Goal: Task Accomplishment & Management: Use online tool/utility

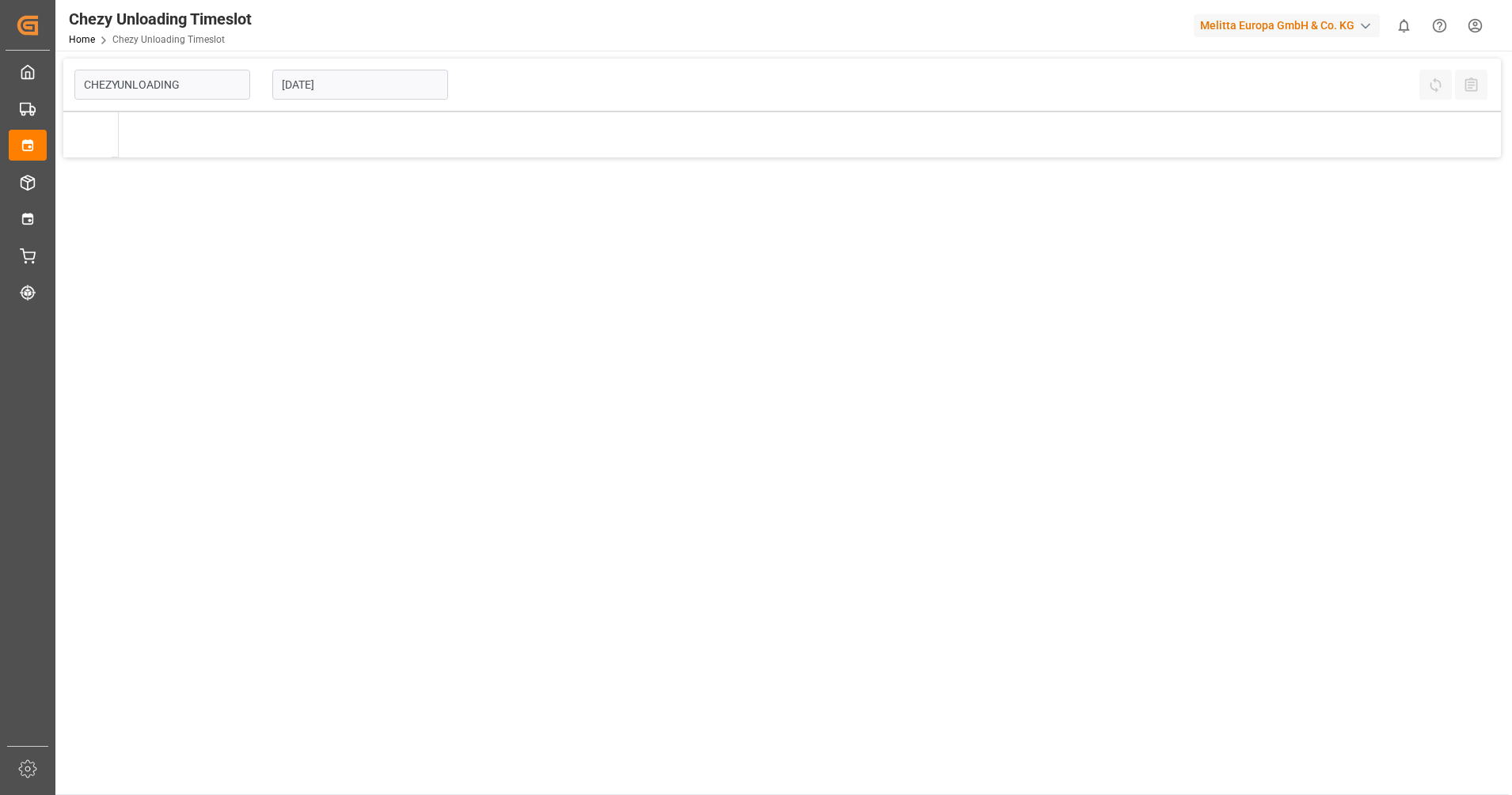
type input "Chezy Unloading"
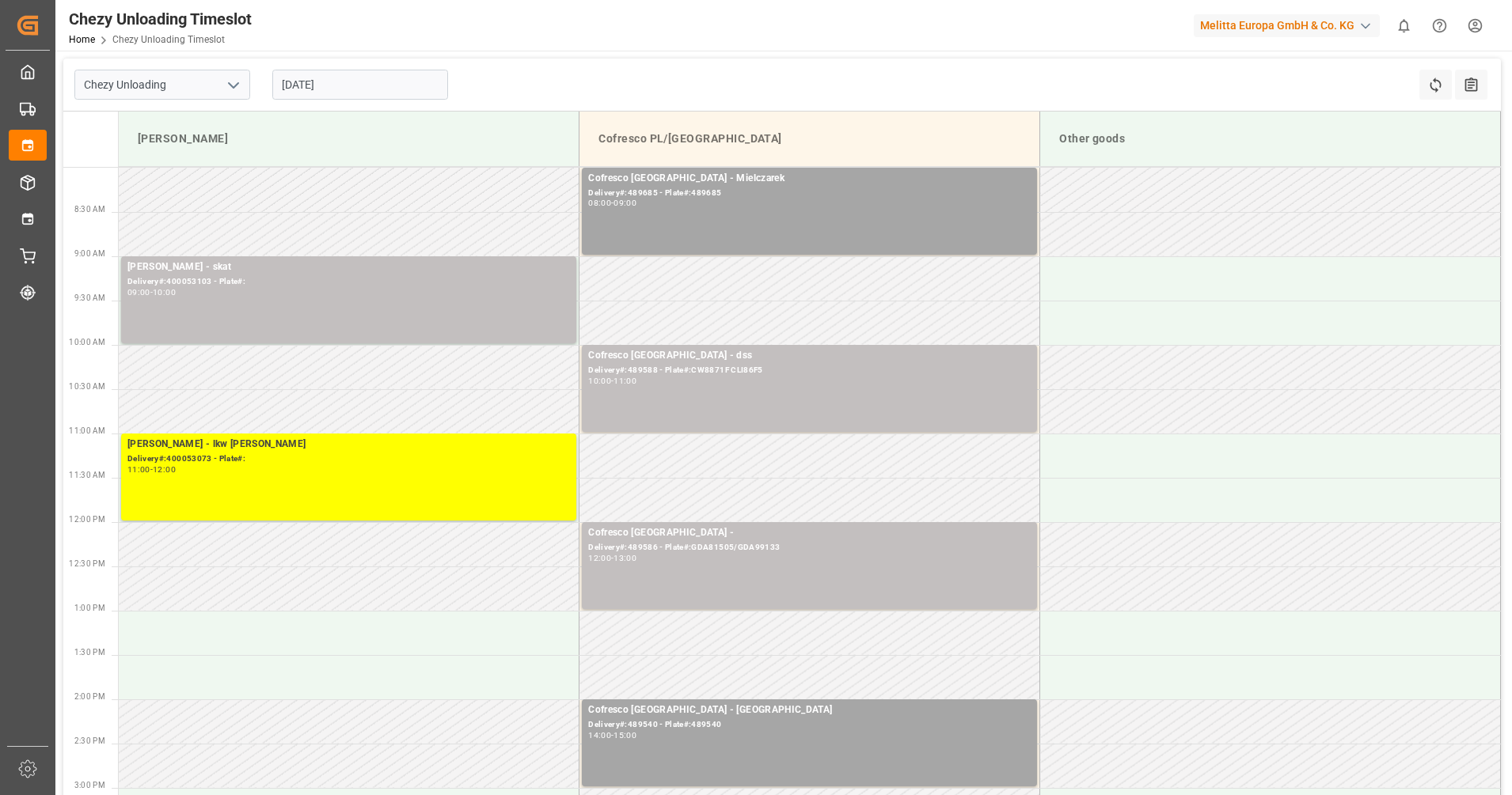
click at [364, 87] on input "[DATE]" at bounding box center [360, 85] width 175 height 30
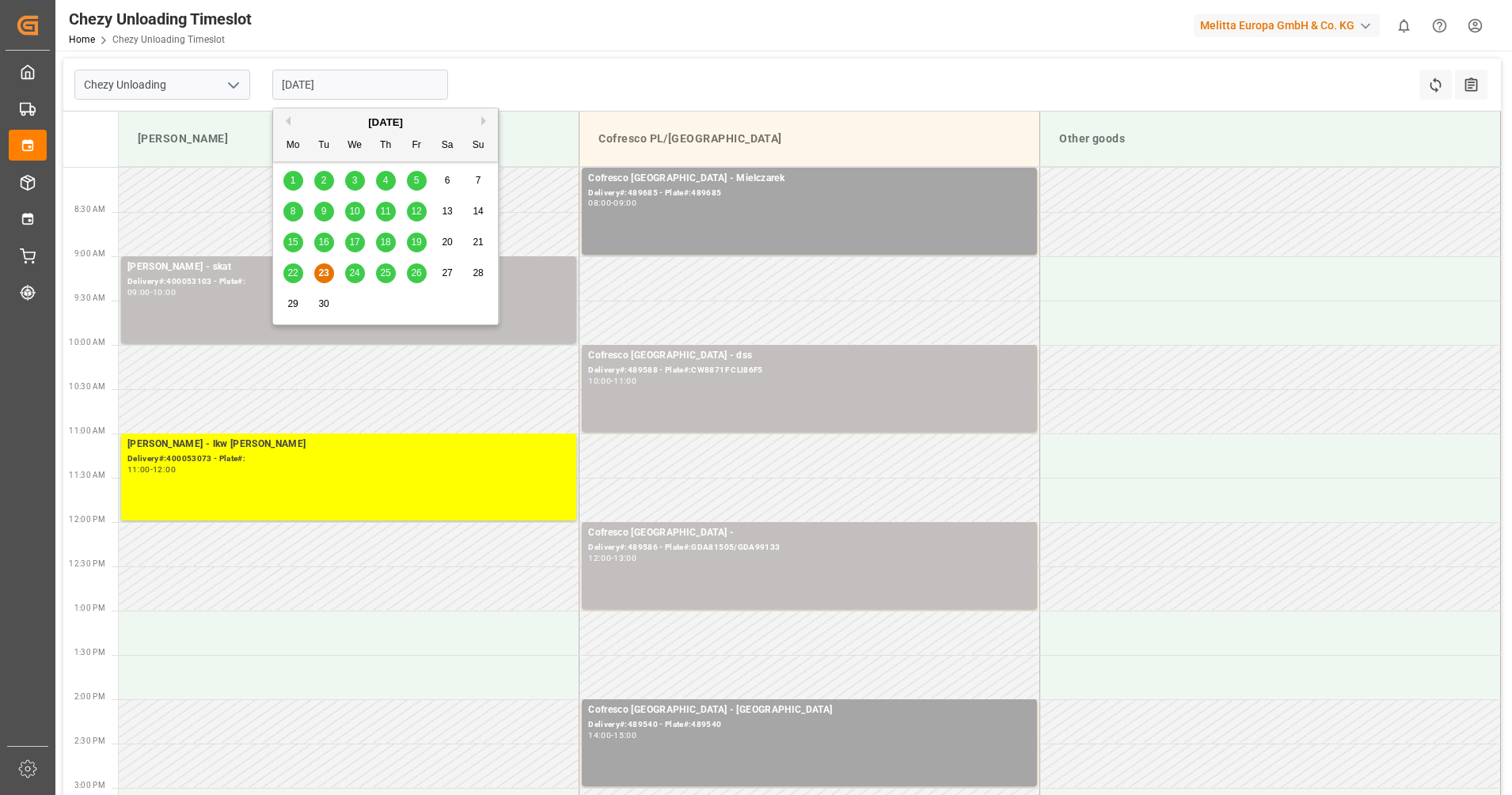
click at [361, 281] on div "24" at bounding box center [354, 274] width 20 height 19
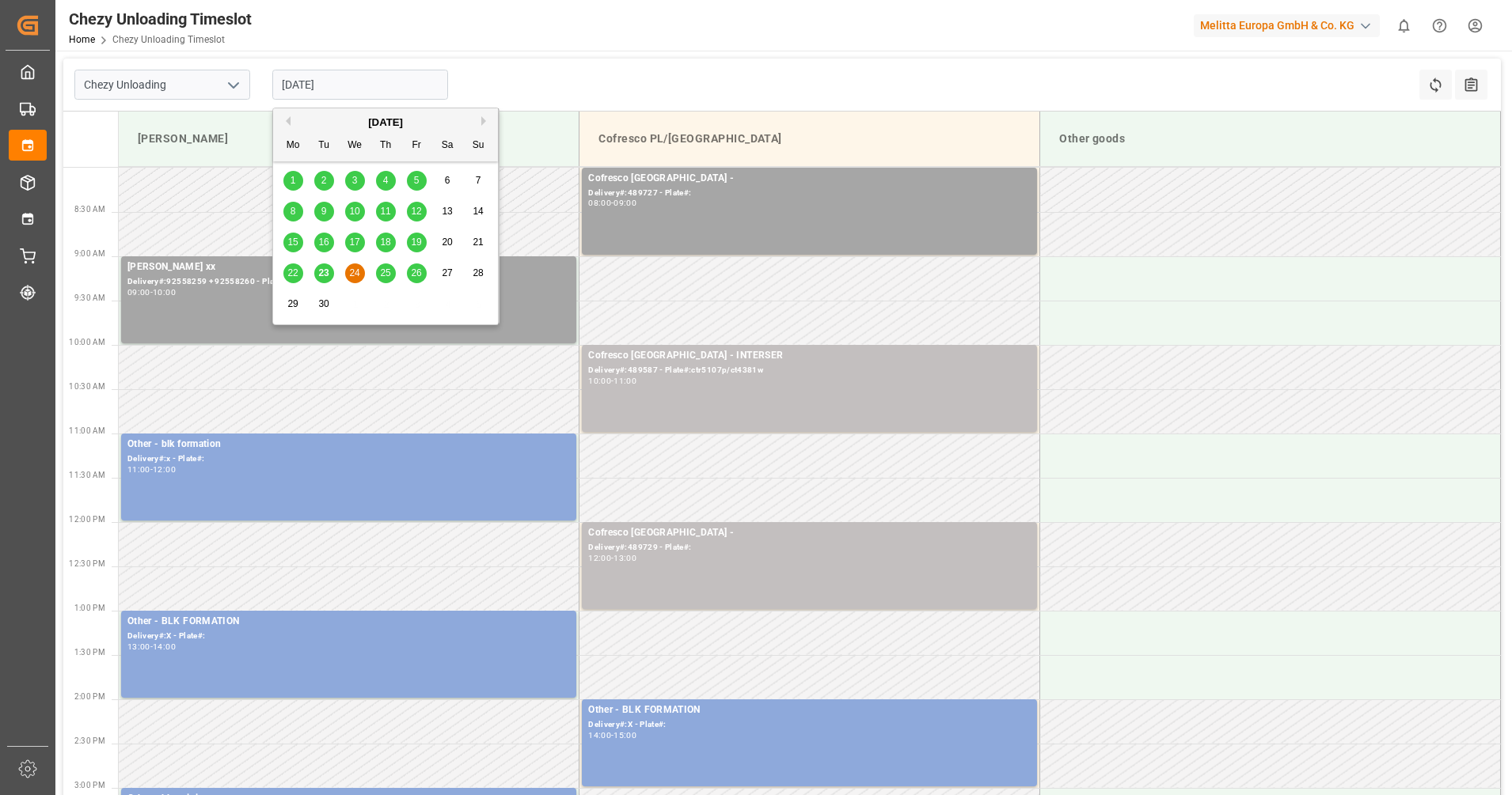
click at [328, 86] on input "24.09.2025" at bounding box center [360, 85] width 175 height 30
click at [383, 283] on div "25" at bounding box center [386, 274] width 20 height 19
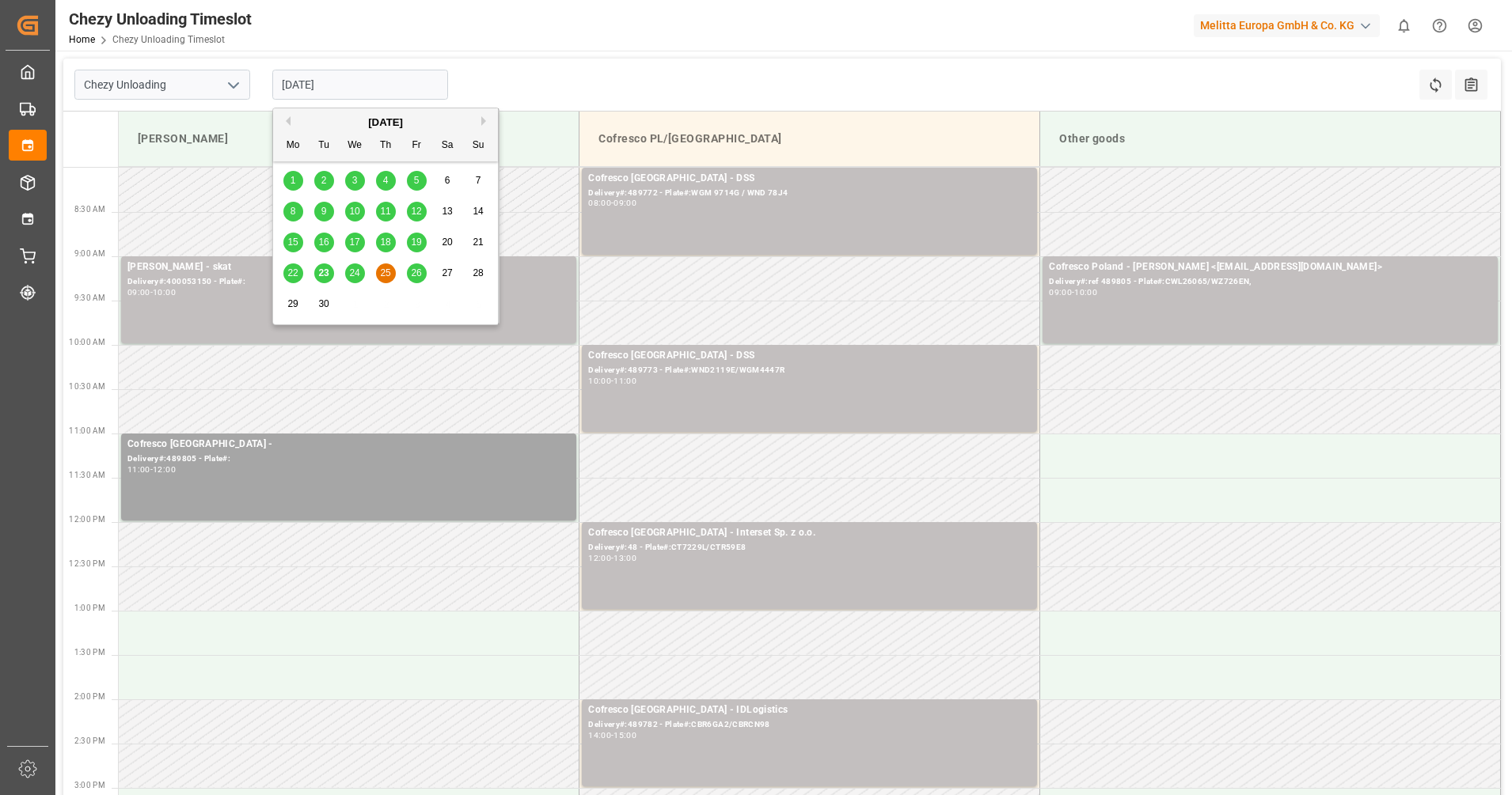
click at [373, 94] on input "[DATE]" at bounding box center [360, 85] width 175 height 30
click at [418, 271] on span "26" at bounding box center [416, 272] width 10 height 11
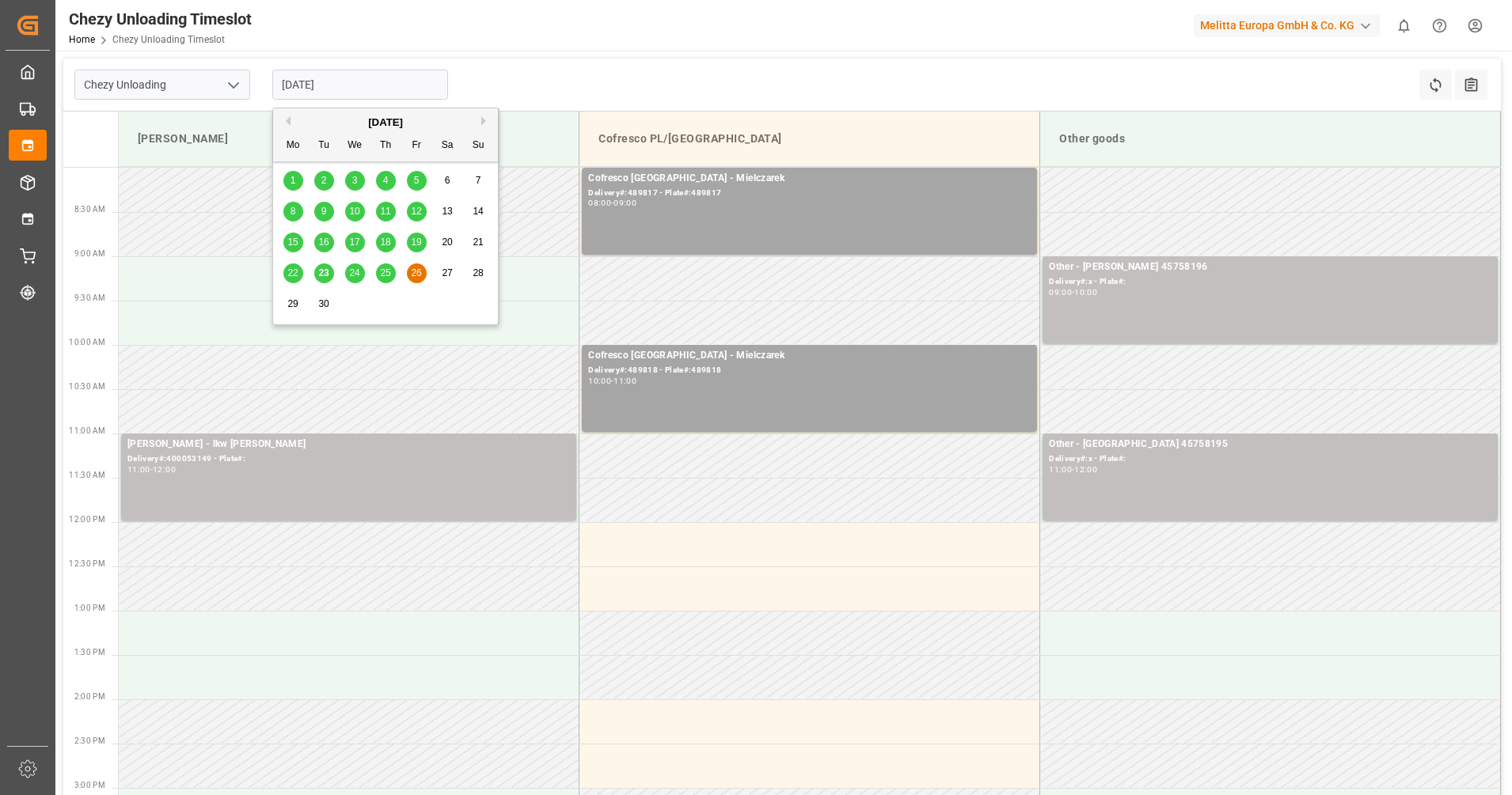
click at [378, 84] on input "[DATE]" at bounding box center [360, 85] width 175 height 30
click at [387, 282] on div "25" at bounding box center [386, 274] width 20 height 19
type input "[DATE]"
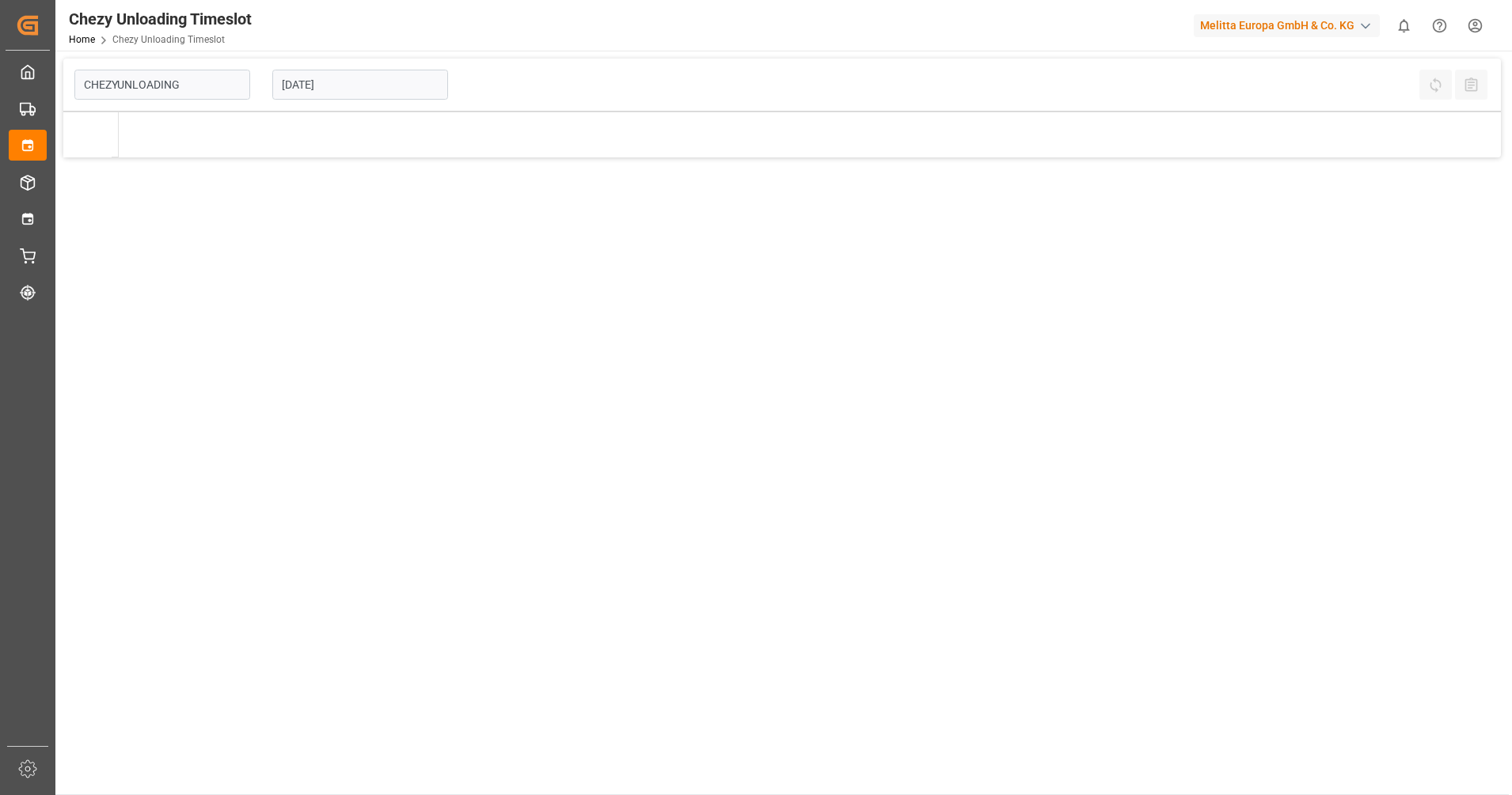
type input "Chezy Unloading"
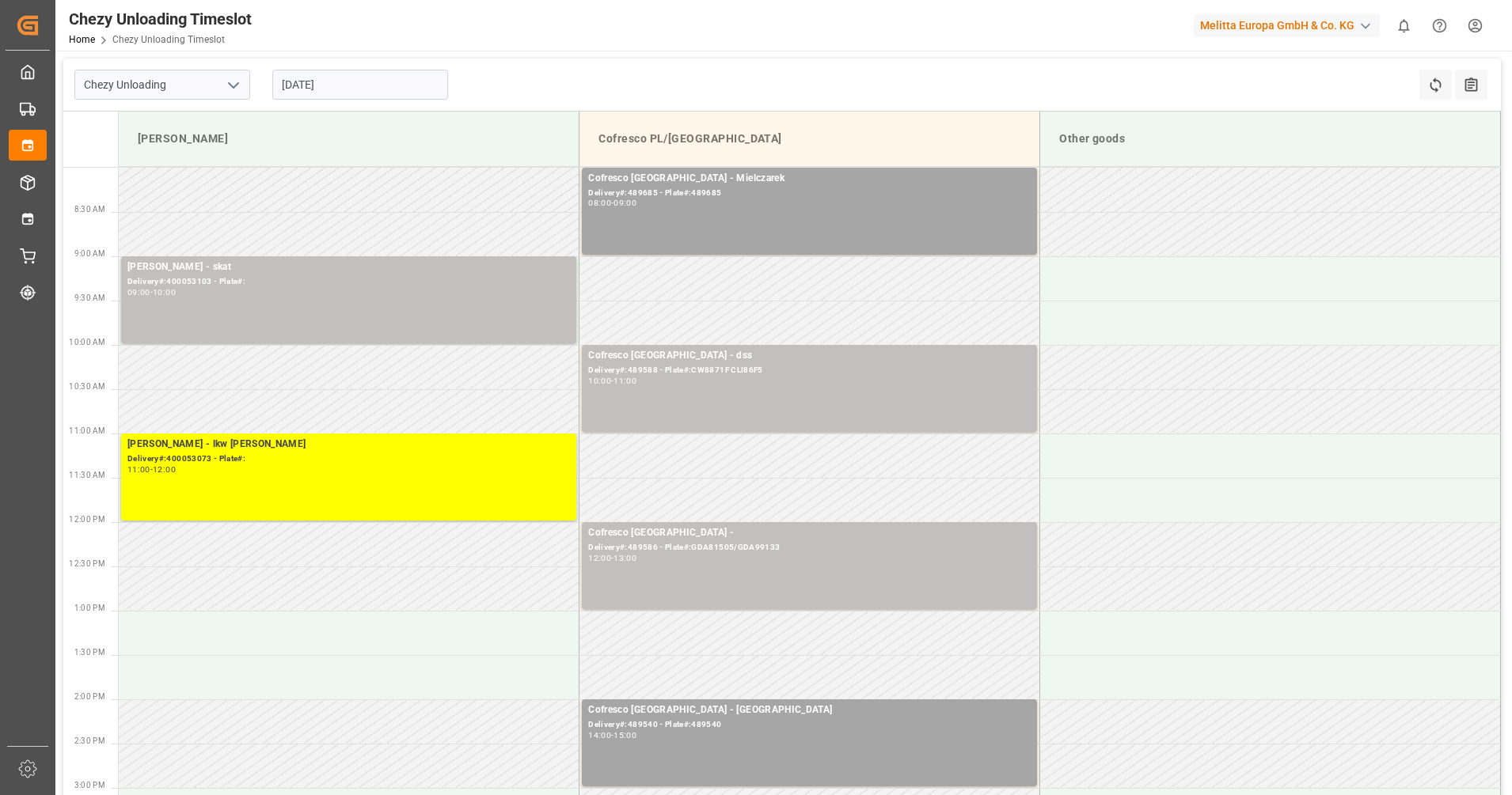
click at [365, 76] on input "[DATE]" at bounding box center [360, 85] width 175 height 30
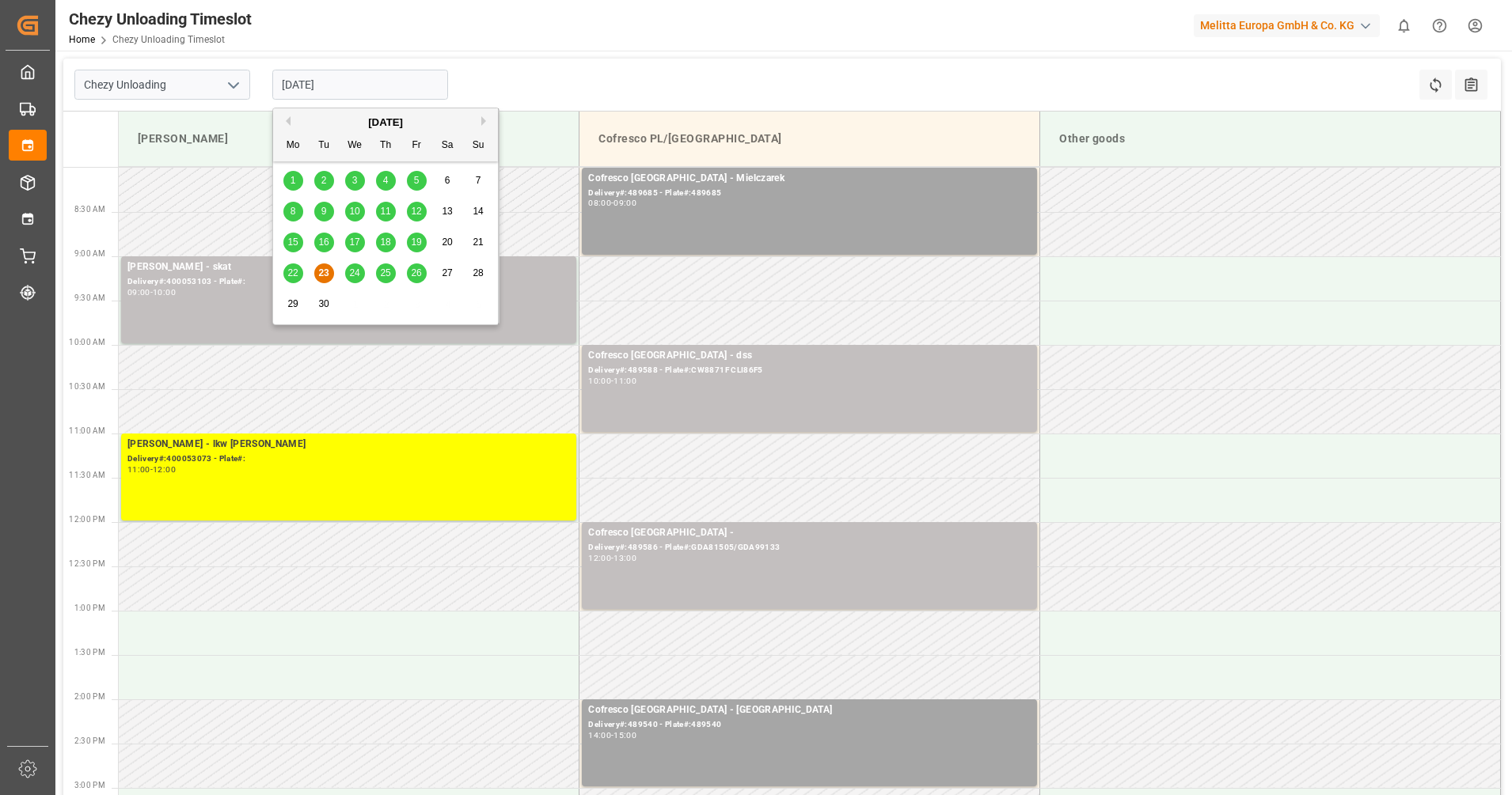
click at [385, 272] on span "25" at bounding box center [385, 272] width 10 height 11
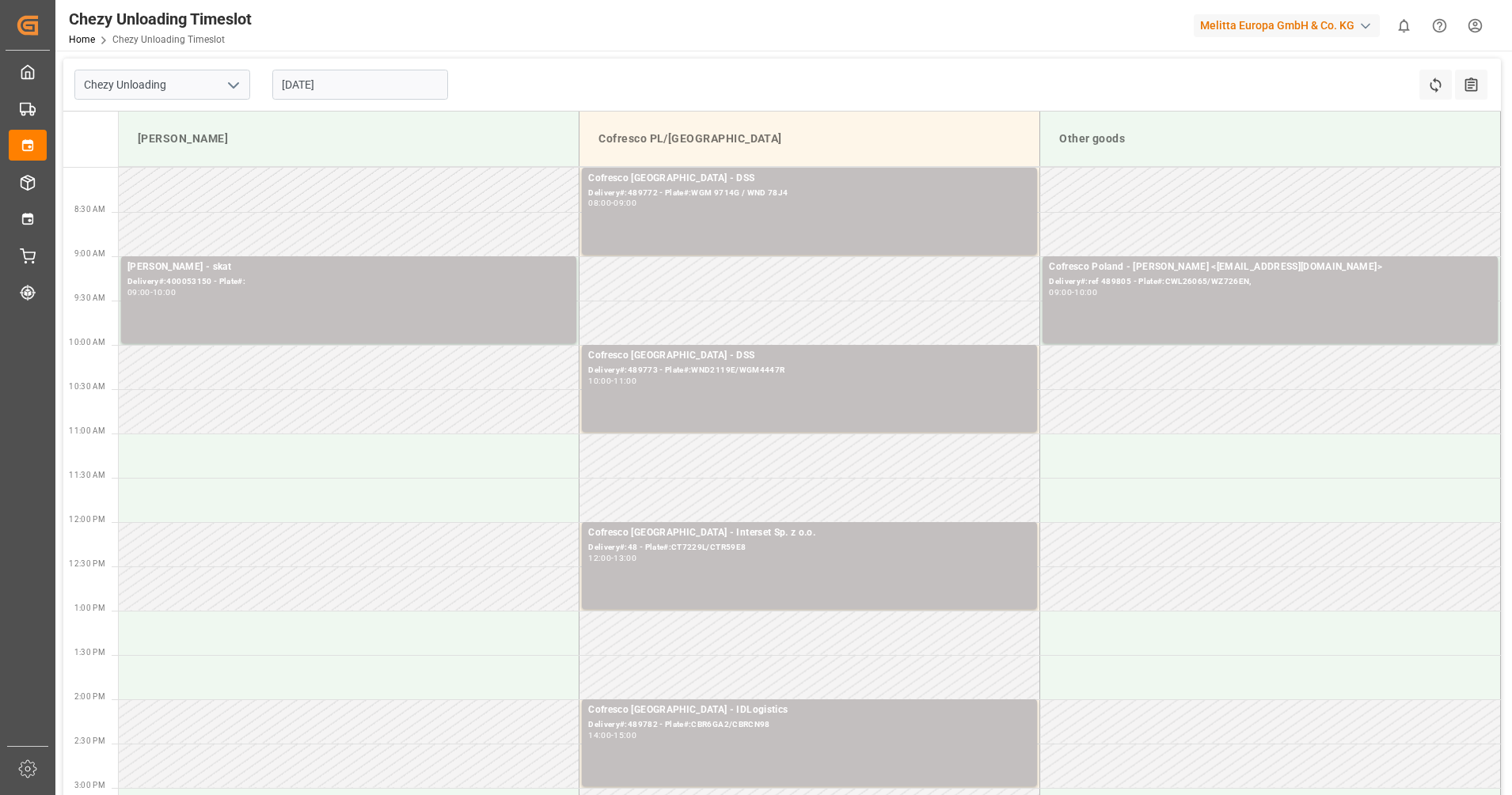
click at [395, 79] on input "[DATE]" at bounding box center [360, 85] width 175 height 30
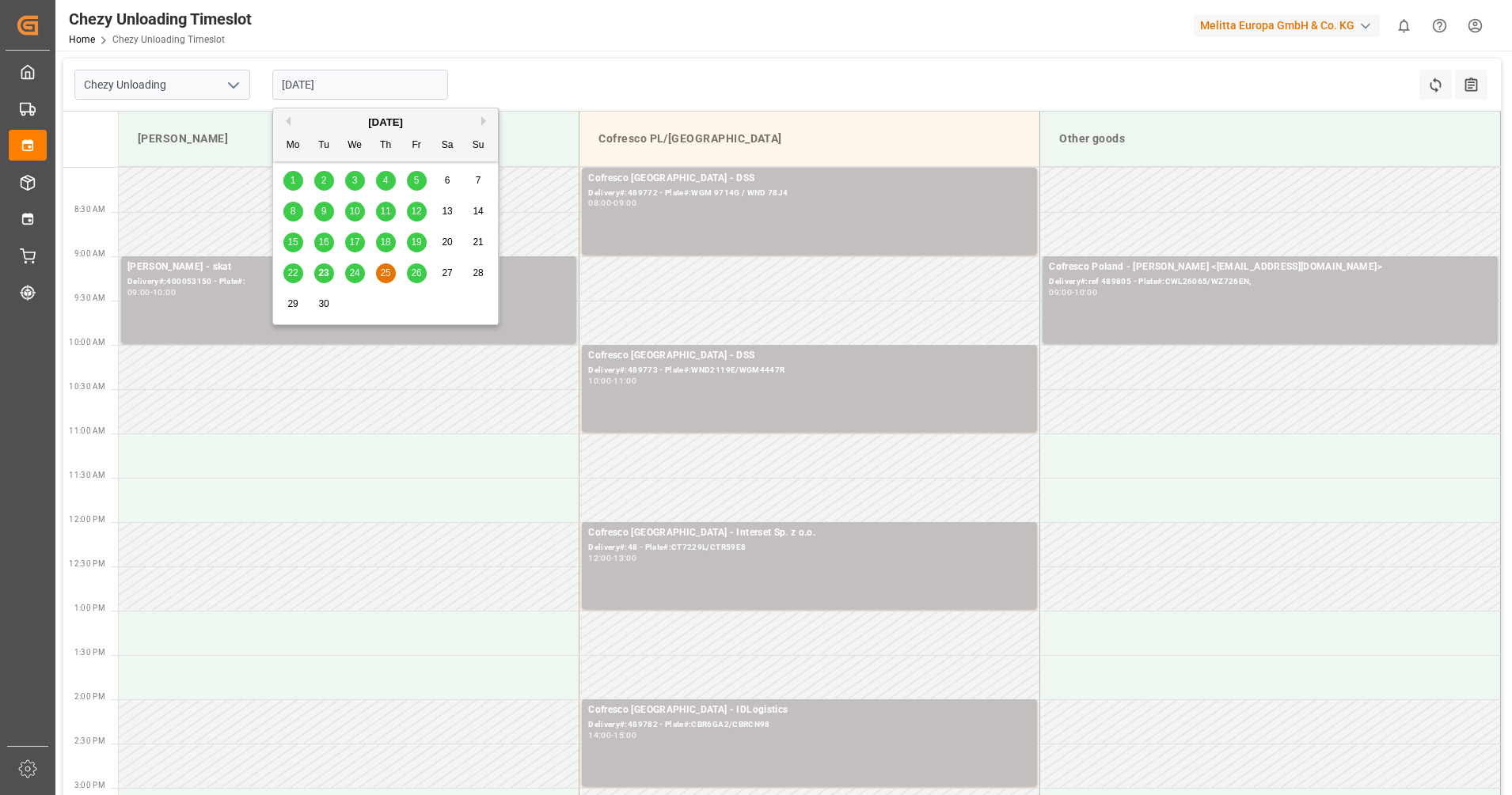
click at [423, 271] on div "26" at bounding box center [416, 274] width 20 height 19
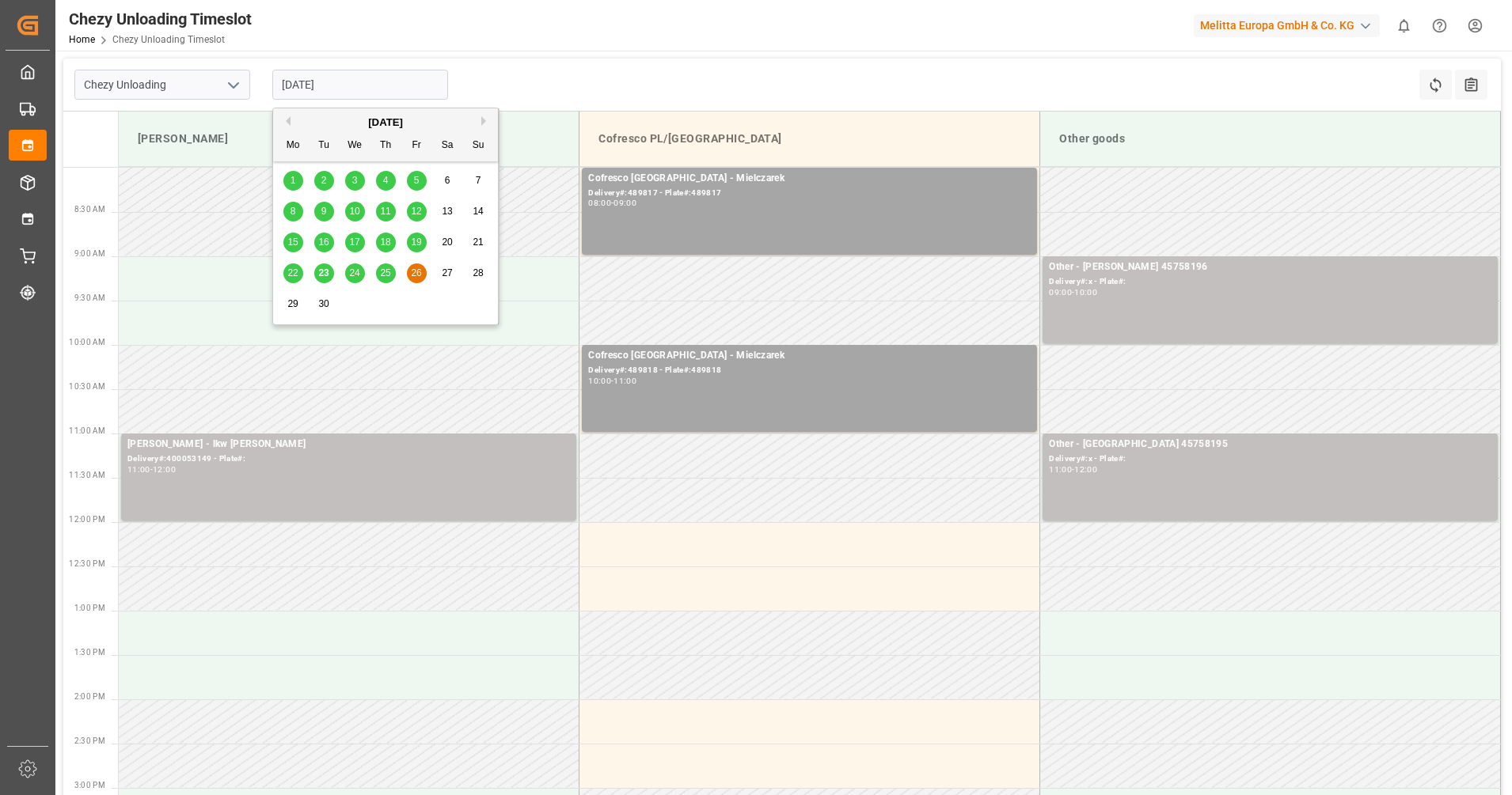
click at [317, 87] on input "[DATE]" at bounding box center [360, 85] width 175 height 30
click at [501, 578] on td at bounding box center [349, 588] width 461 height 45
click at [395, 74] on input "[DATE]" at bounding box center [360, 85] width 175 height 30
click at [392, 271] on div "25" at bounding box center [386, 274] width 20 height 19
type input "[DATE]"
